Goal: Task Accomplishment & Management: Manage account settings

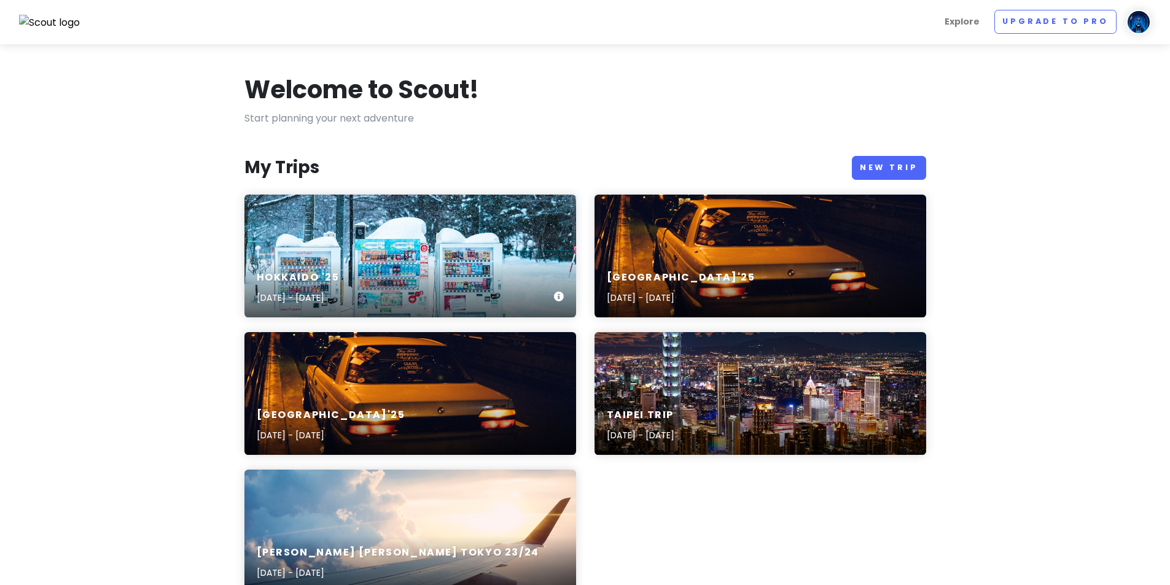
click at [388, 241] on div "[GEOGRAPHIC_DATA] '25 [DATE] - [DATE]" at bounding box center [410, 256] width 332 height 123
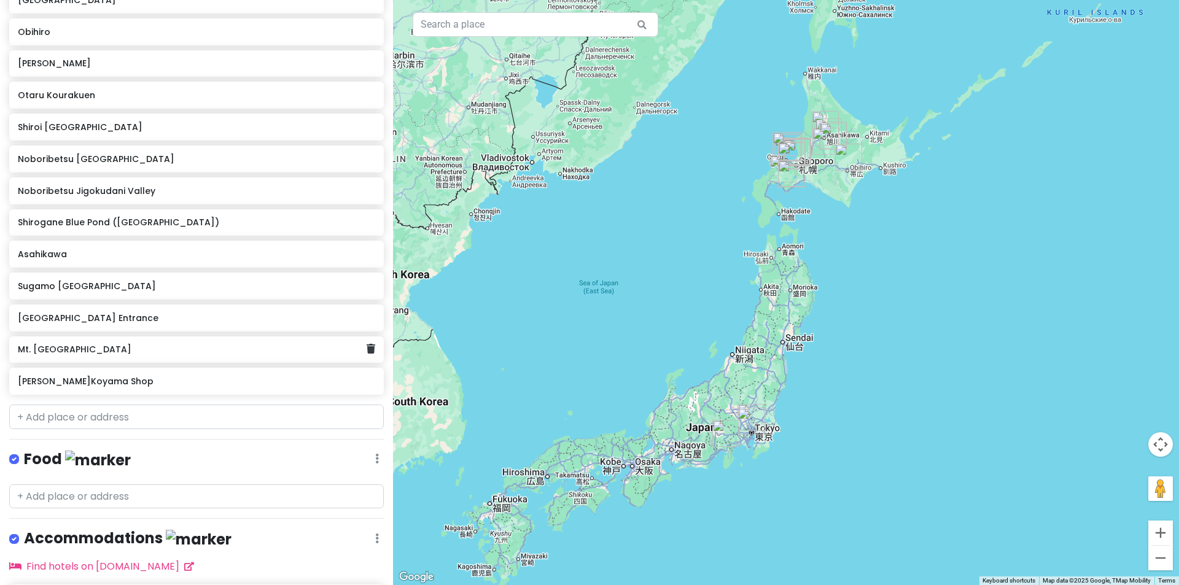
scroll to position [553, 0]
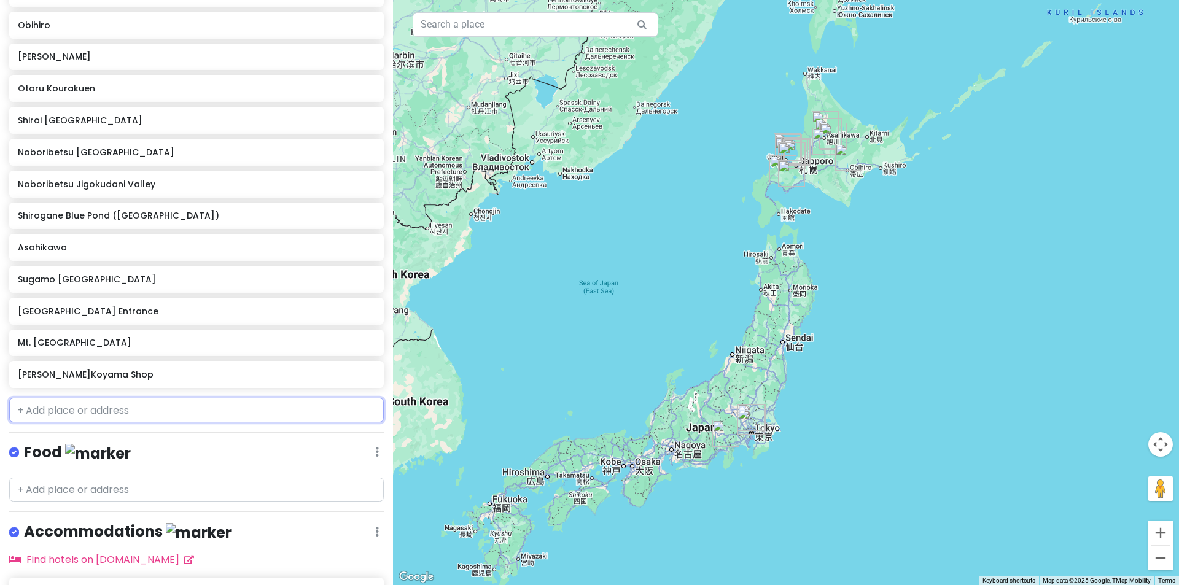
click at [141, 416] on input "text" at bounding box center [196, 410] width 375 height 25
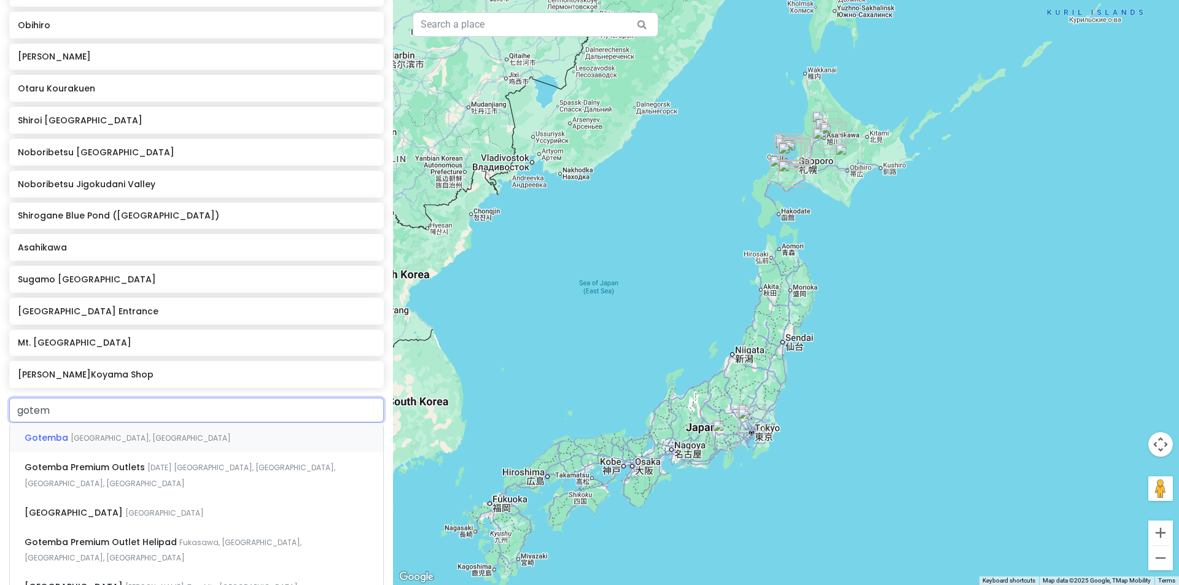
type input "gotemb"
click at [214, 472] on span "[DATE] [GEOGRAPHIC_DATA], [GEOGRAPHIC_DATA], [GEOGRAPHIC_DATA], [GEOGRAPHIC_DAT…" at bounding box center [180, 476] width 311 height 26
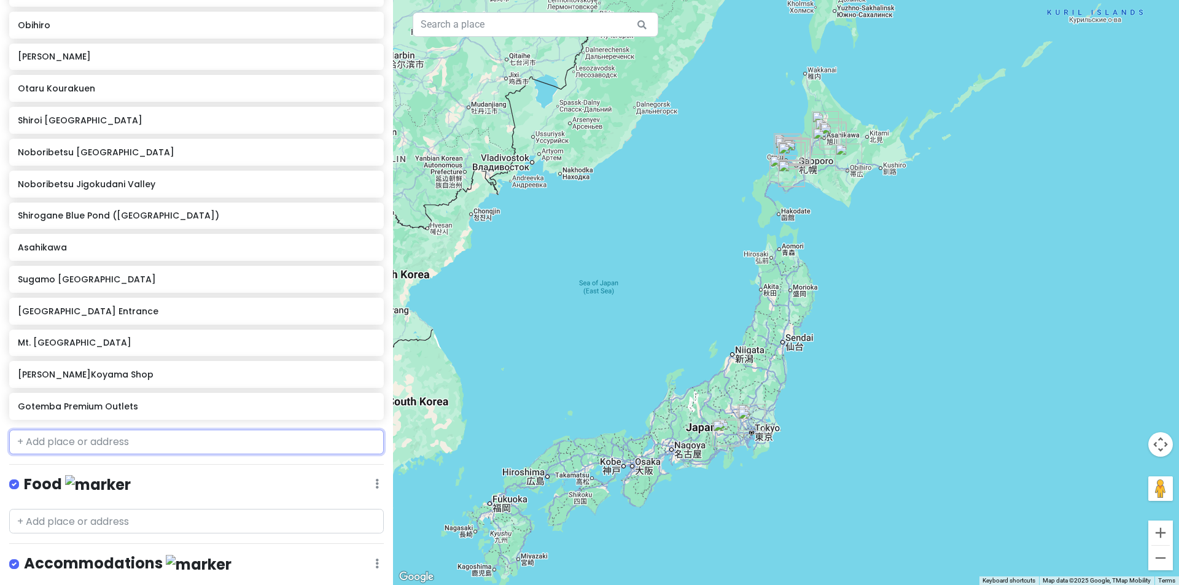
scroll to position [584, 0]
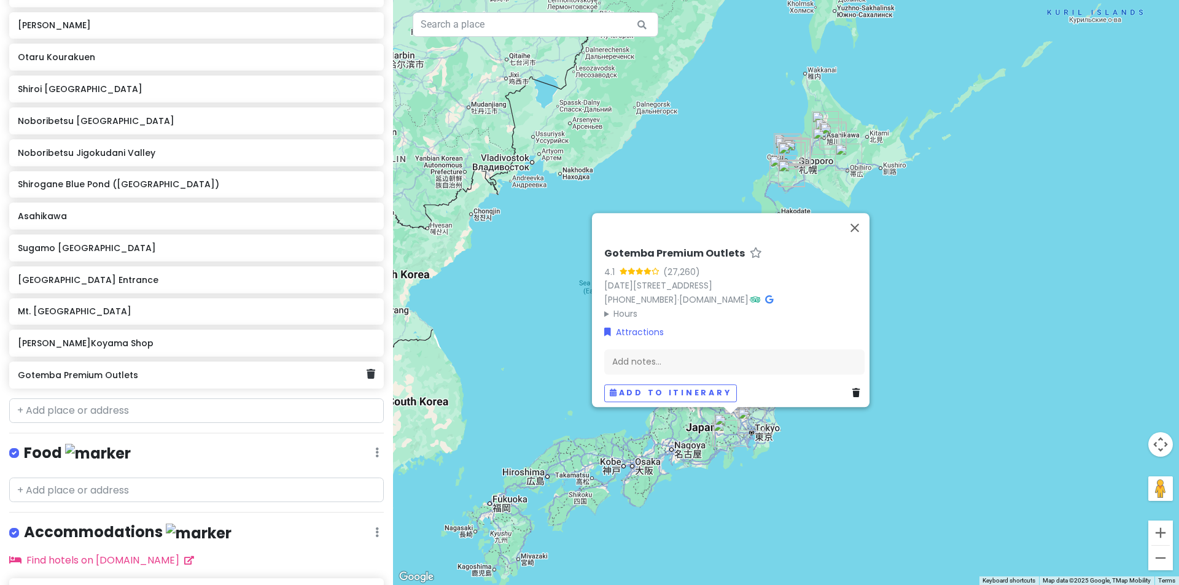
click at [228, 383] on div "Gotemba Premium Outlets" at bounding box center [192, 375] width 348 height 17
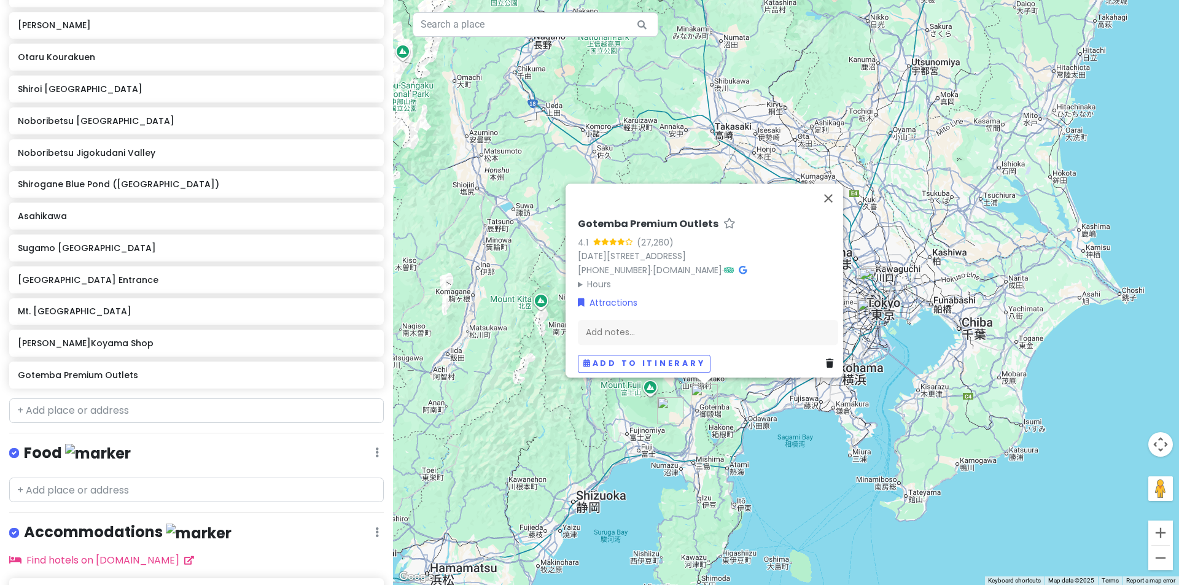
drag, startPoint x: 760, startPoint y: 426, endPoint x: 708, endPoint y: 474, distance: 70.4
click at [709, 474] on div "Gotemba Premium Outlets 4.1 (27,260) [DATE][GEOGRAPHIC_DATA] 412-0023, [GEOGRAP…" at bounding box center [786, 292] width 786 height 585
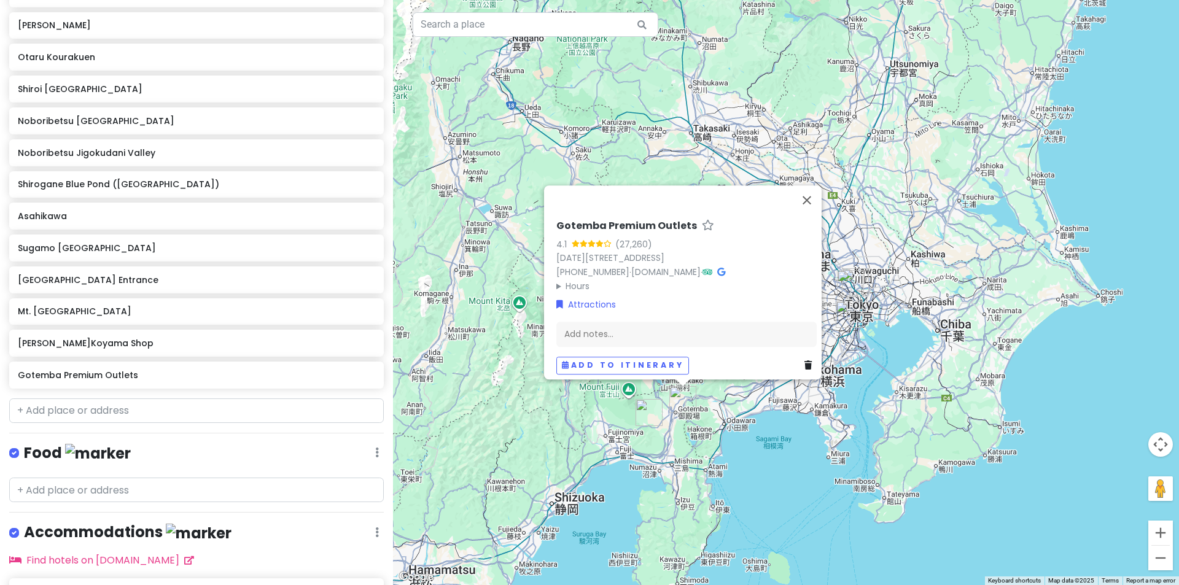
click at [647, 410] on img "Fuji Safari Park" at bounding box center [649, 412] width 27 height 27
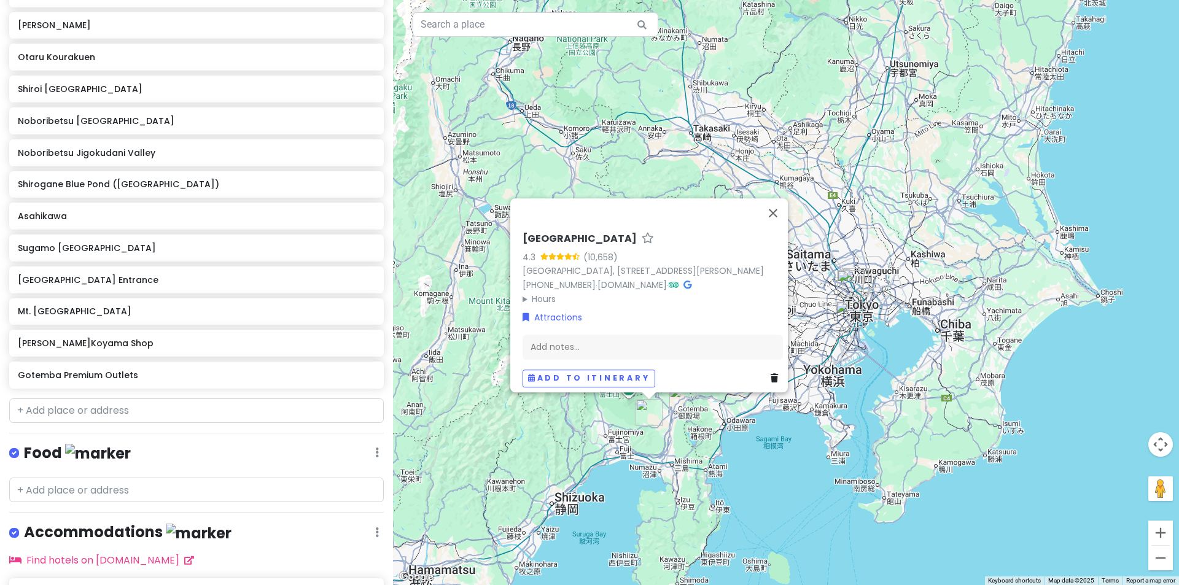
click at [683, 400] on img "Gotemba Premium Outlets" at bounding box center [682, 399] width 27 height 27
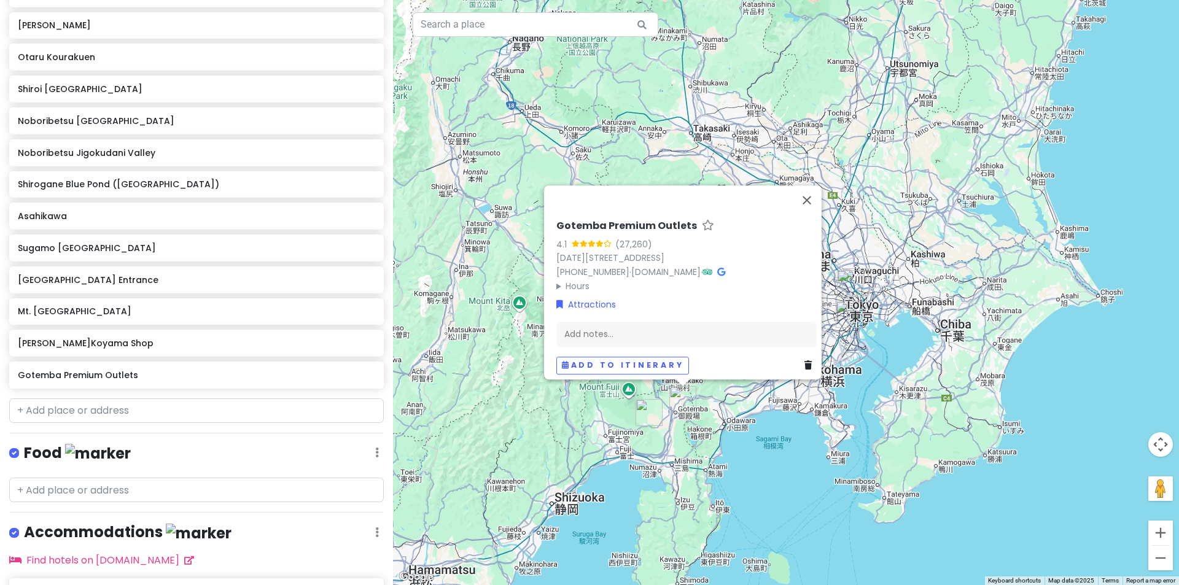
click at [648, 410] on img "Fuji Safari Park" at bounding box center [649, 412] width 27 height 27
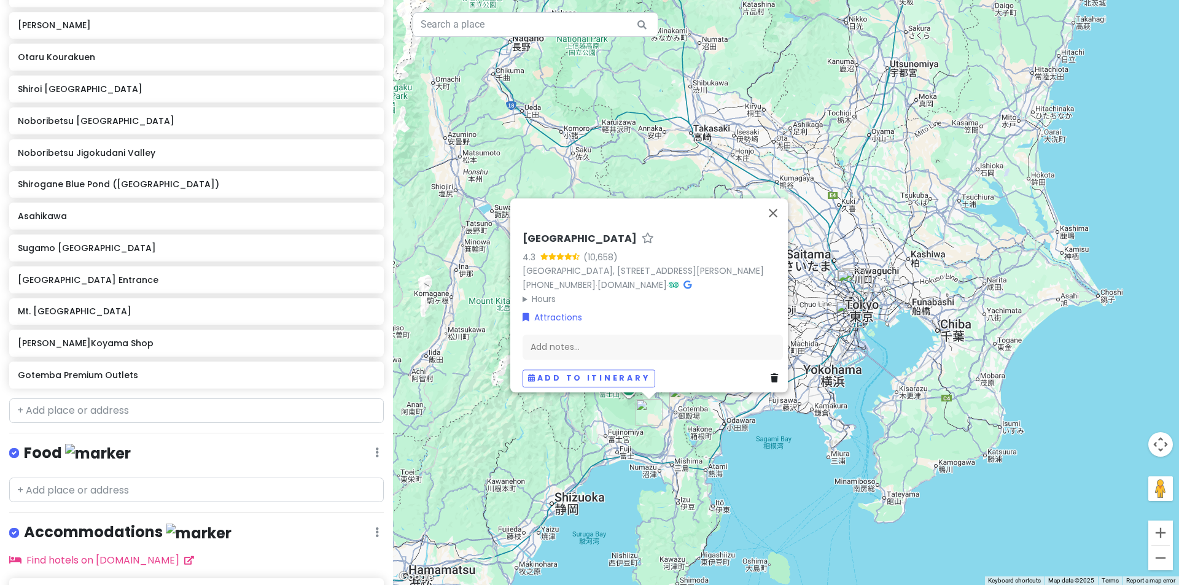
click at [683, 398] on img "Gotemba Premium Outlets" at bounding box center [682, 399] width 27 height 27
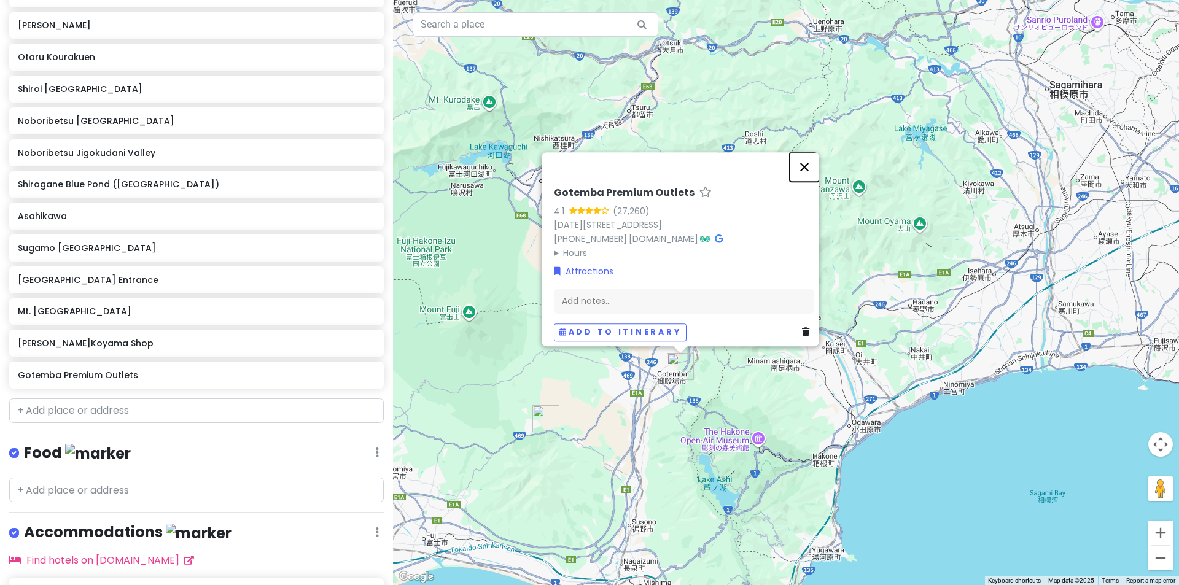
click at [810, 166] on button "Close" at bounding box center [804, 166] width 29 height 29
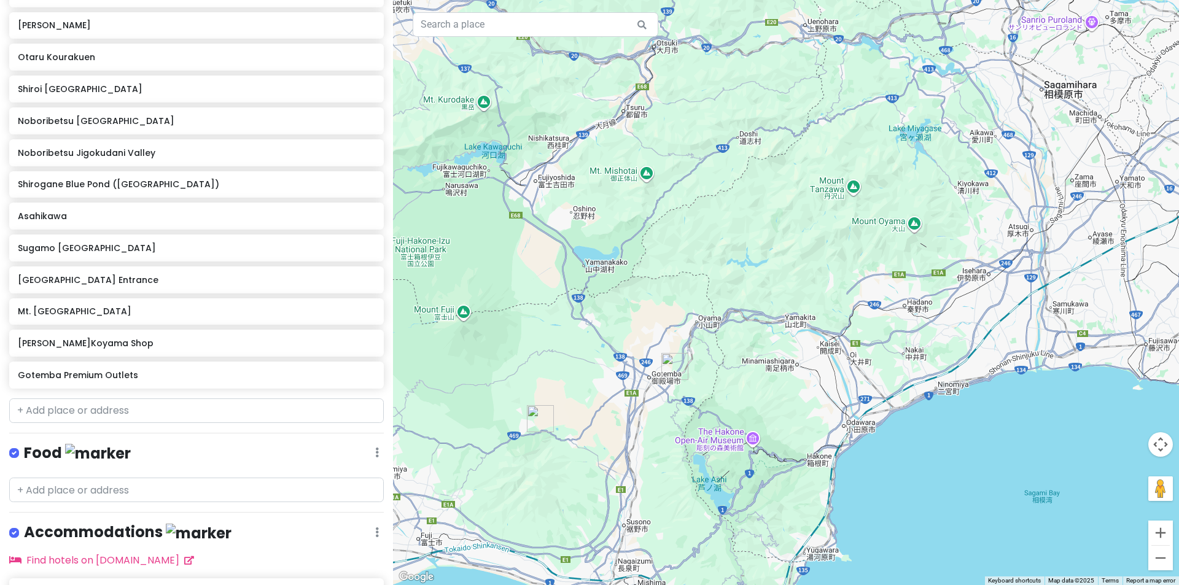
drag, startPoint x: 779, startPoint y: 257, endPoint x: 739, endPoint y: 262, distance: 40.2
click at [739, 262] on div "To navigate, press the arrow keys." at bounding box center [786, 292] width 786 height 585
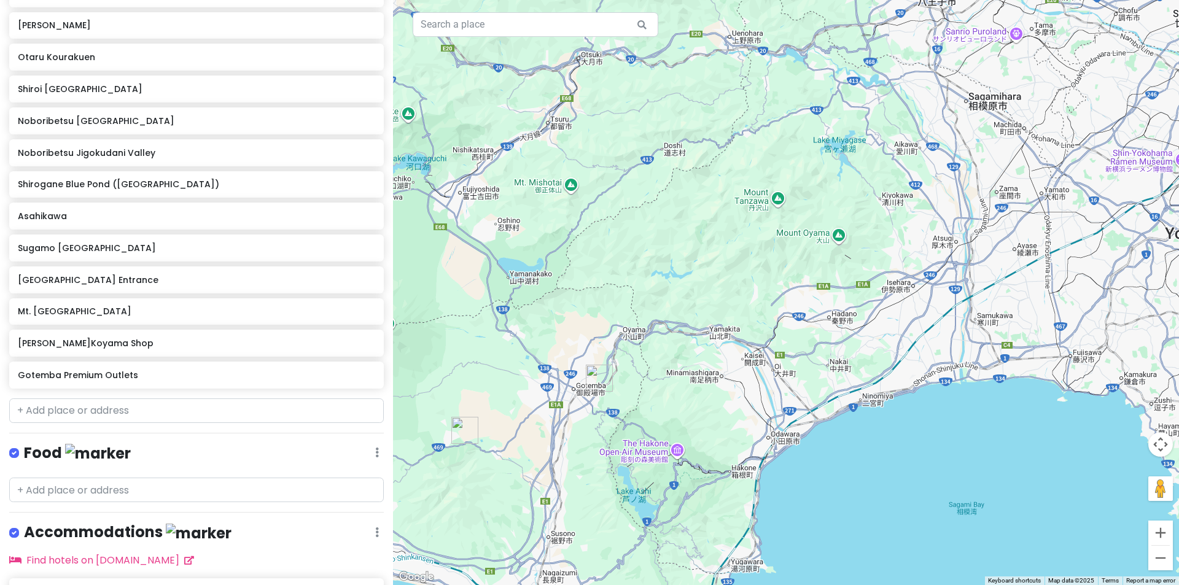
drag, startPoint x: 787, startPoint y: 260, endPoint x: 736, endPoint y: 267, distance: 50.9
click at [736, 267] on div at bounding box center [786, 292] width 786 height 585
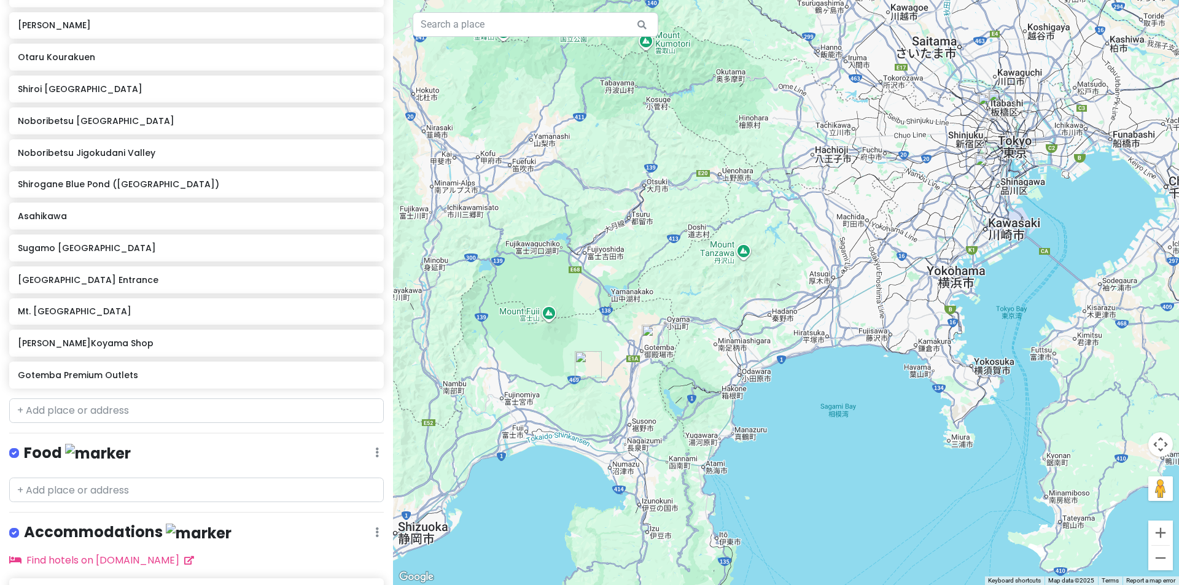
drag, startPoint x: 788, startPoint y: 272, endPoint x: 750, endPoint y: 290, distance: 42.0
click at [750, 290] on div at bounding box center [786, 292] width 786 height 585
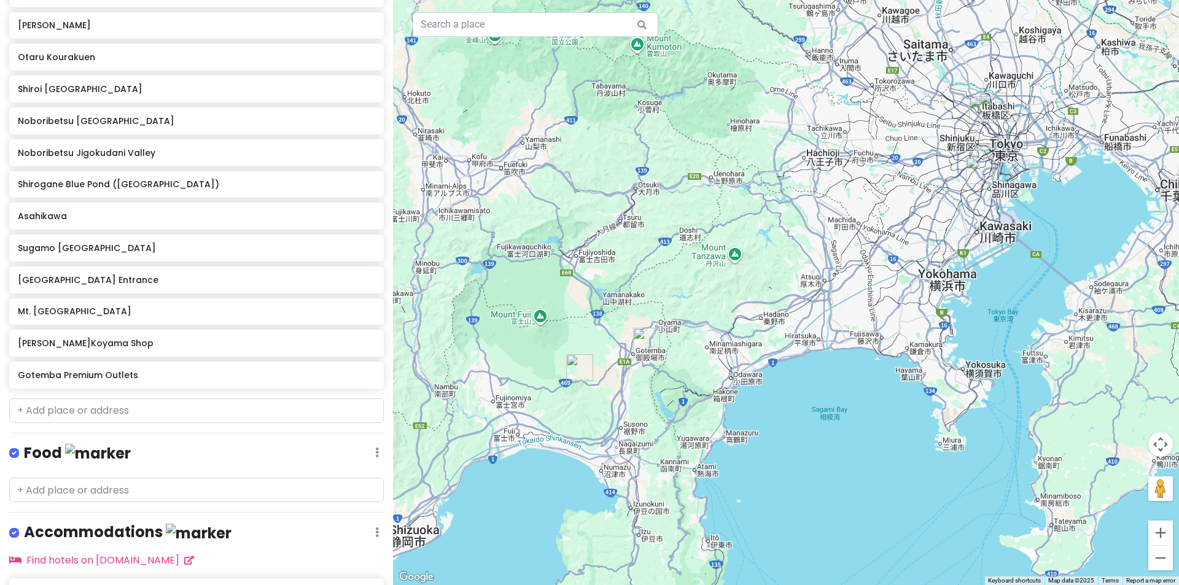
drag, startPoint x: 611, startPoint y: 319, endPoint x: 690, endPoint y: 275, distance: 90.4
click at [690, 275] on div at bounding box center [786, 292] width 786 height 585
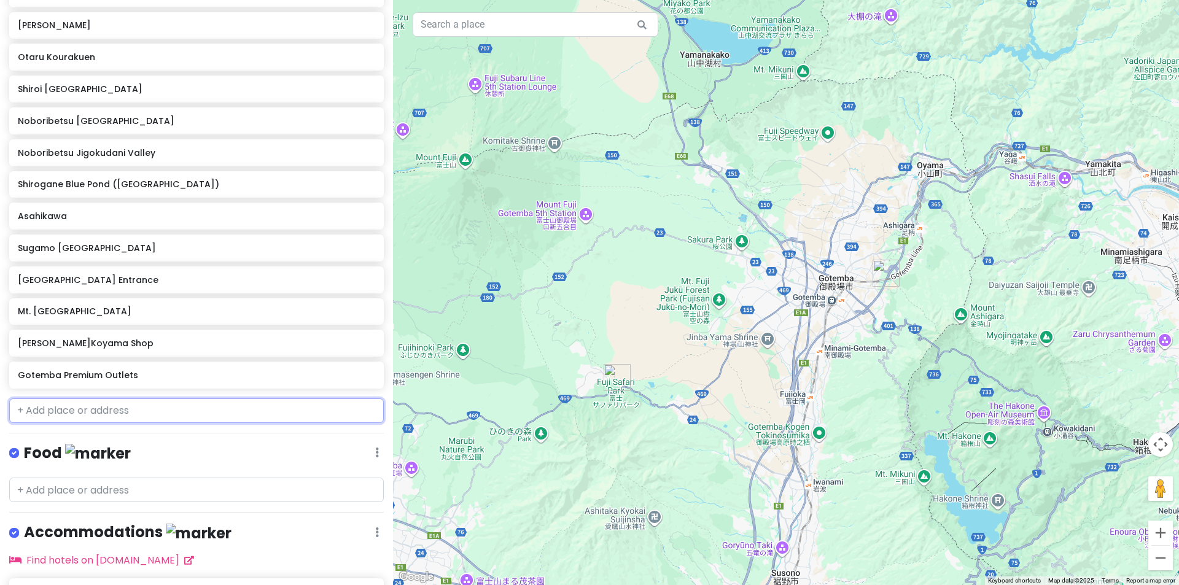
click at [225, 413] on input "text" at bounding box center [196, 411] width 375 height 25
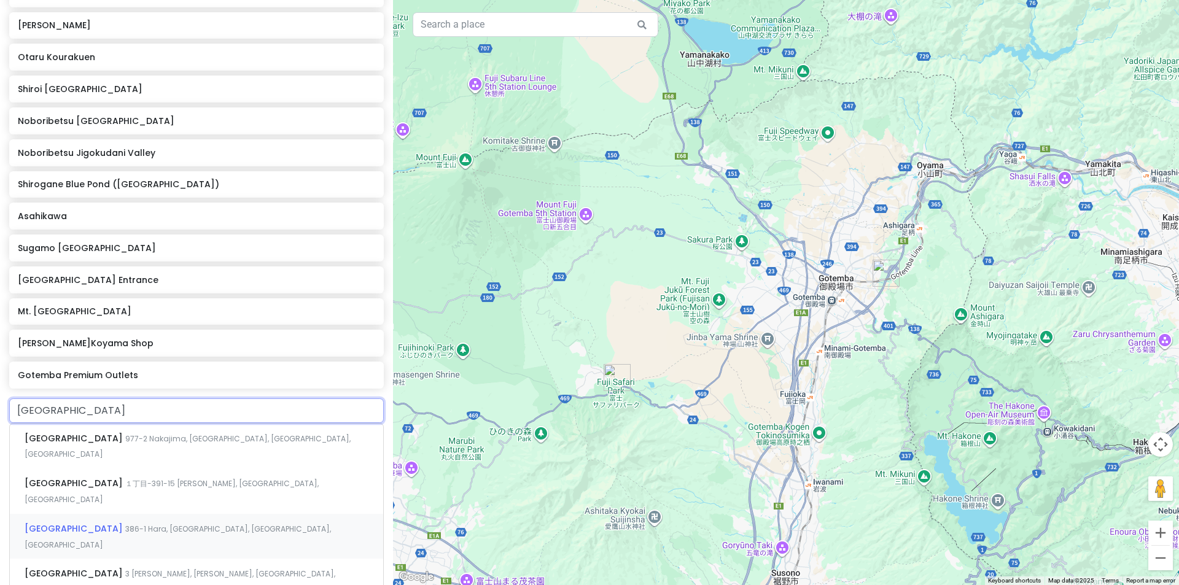
scroll to position [646, 0]
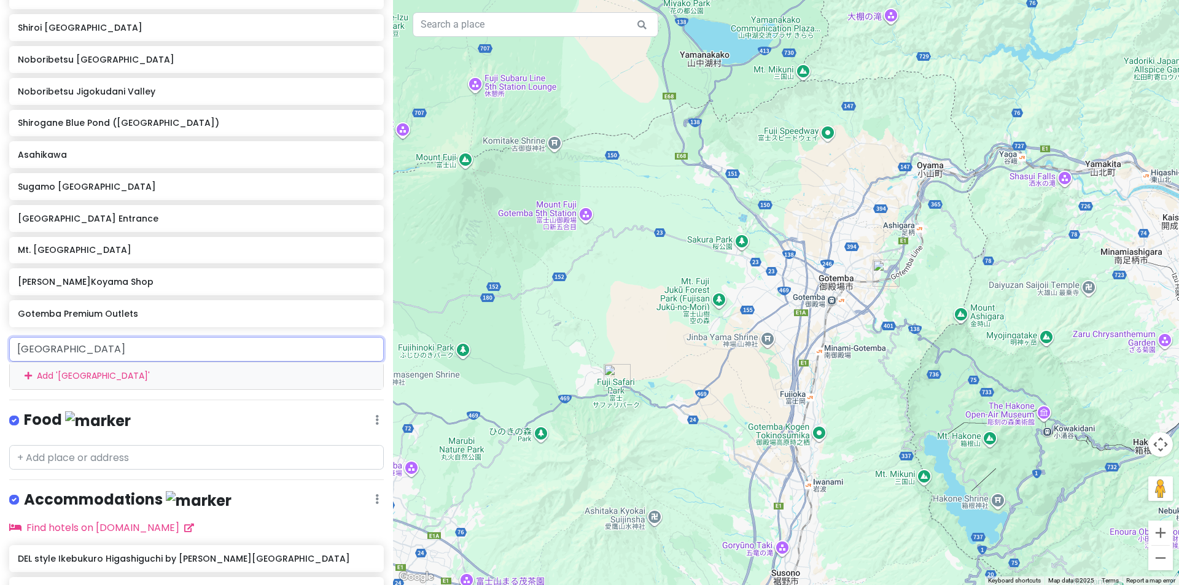
click at [107, 352] on input "[GEOGRAPHIC_DATA]" at bounding box center [196, 349] width 375 height 25
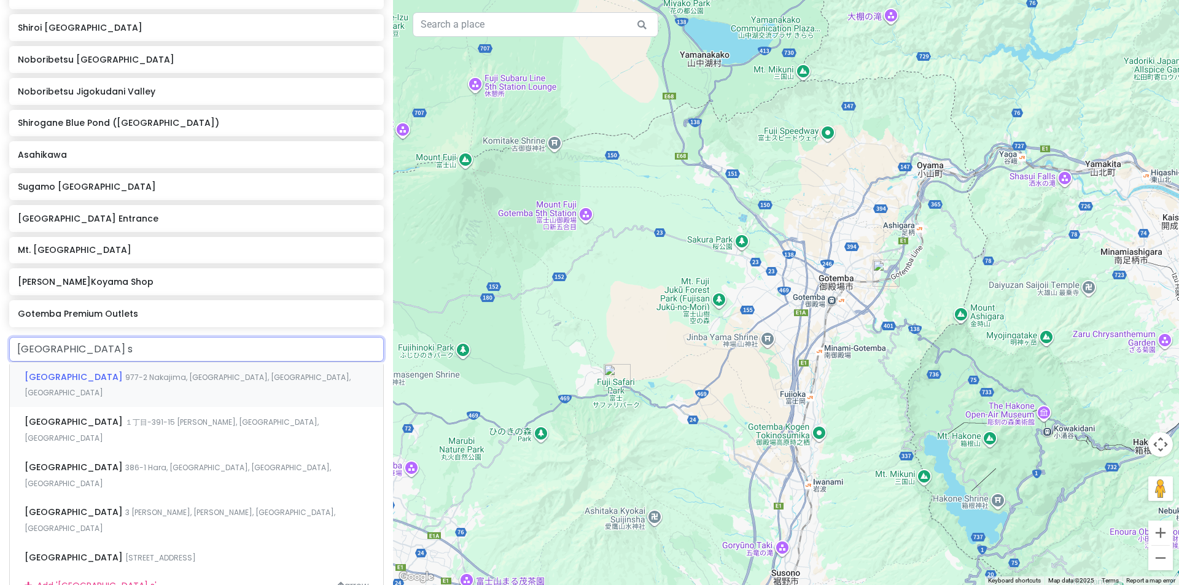
type input "nakajima park sa"
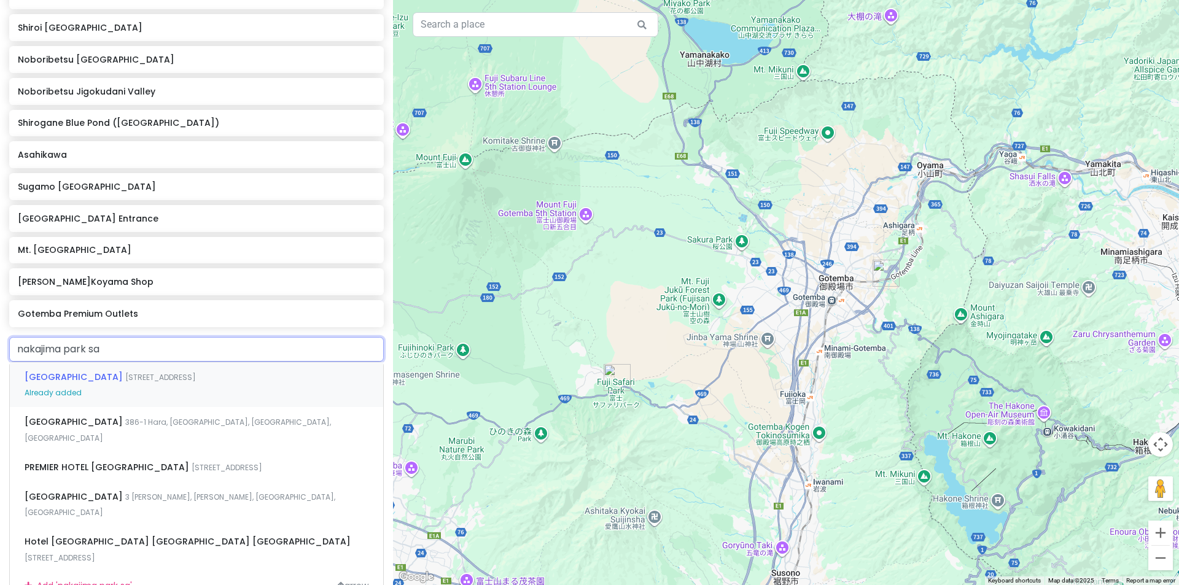
click at [196, 381] on span "[STREET_ADDRESS]" at bounding box center [160, 377] width 71 height 10
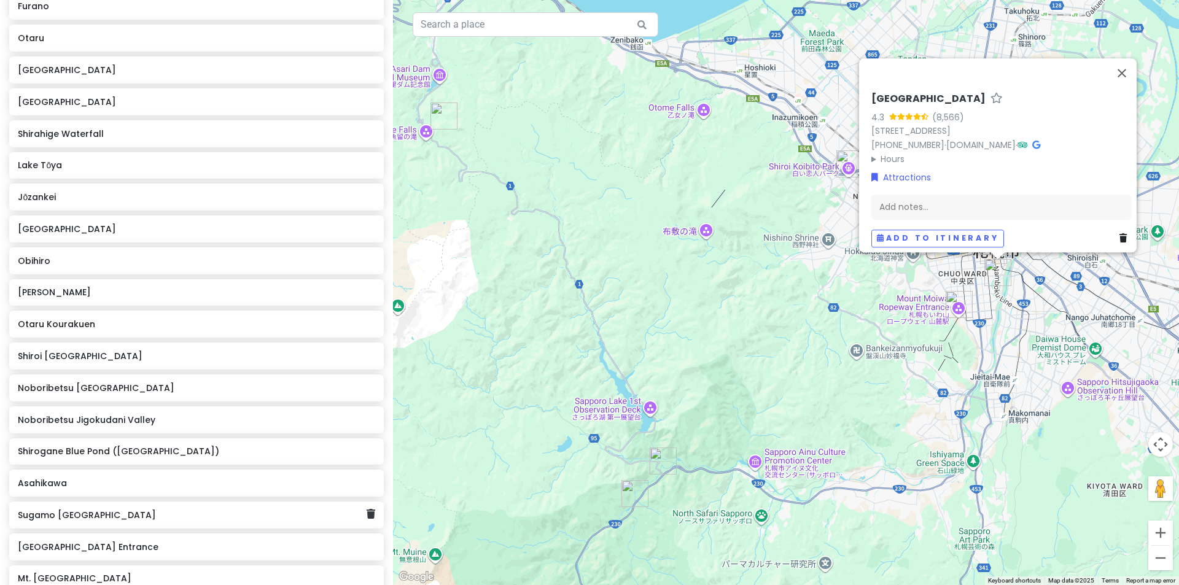
scroll to position [309, 0]
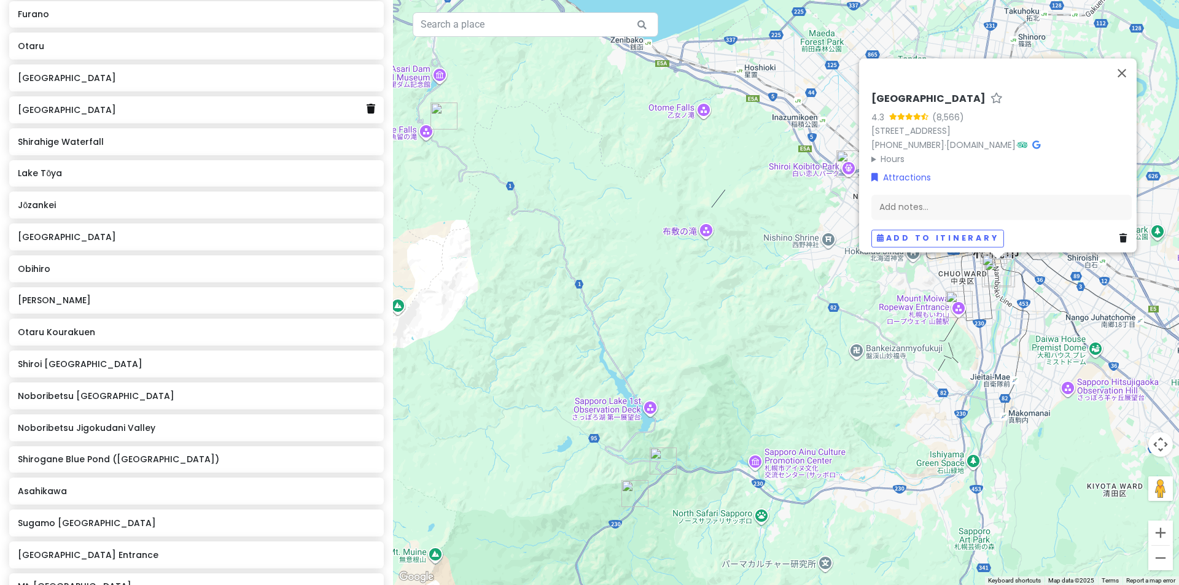
click at [367, 109] on icon at bounding box center [371, 109] width 9 height 10
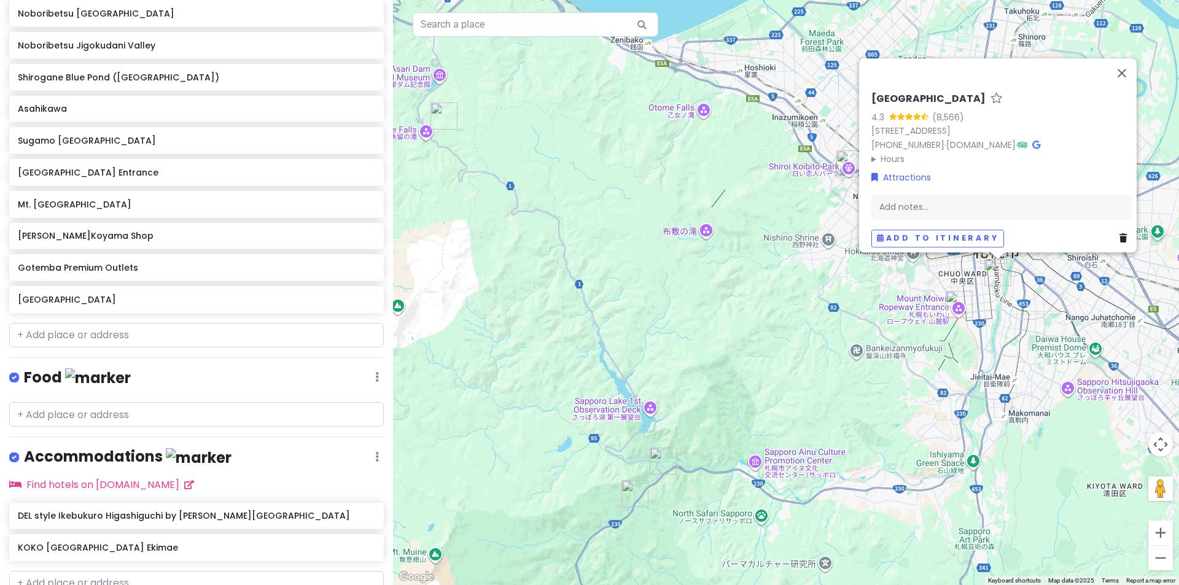
scroll to position [712, 0]
